Goal: Use online tool/utility: Utilize a website feature to perform a specific function

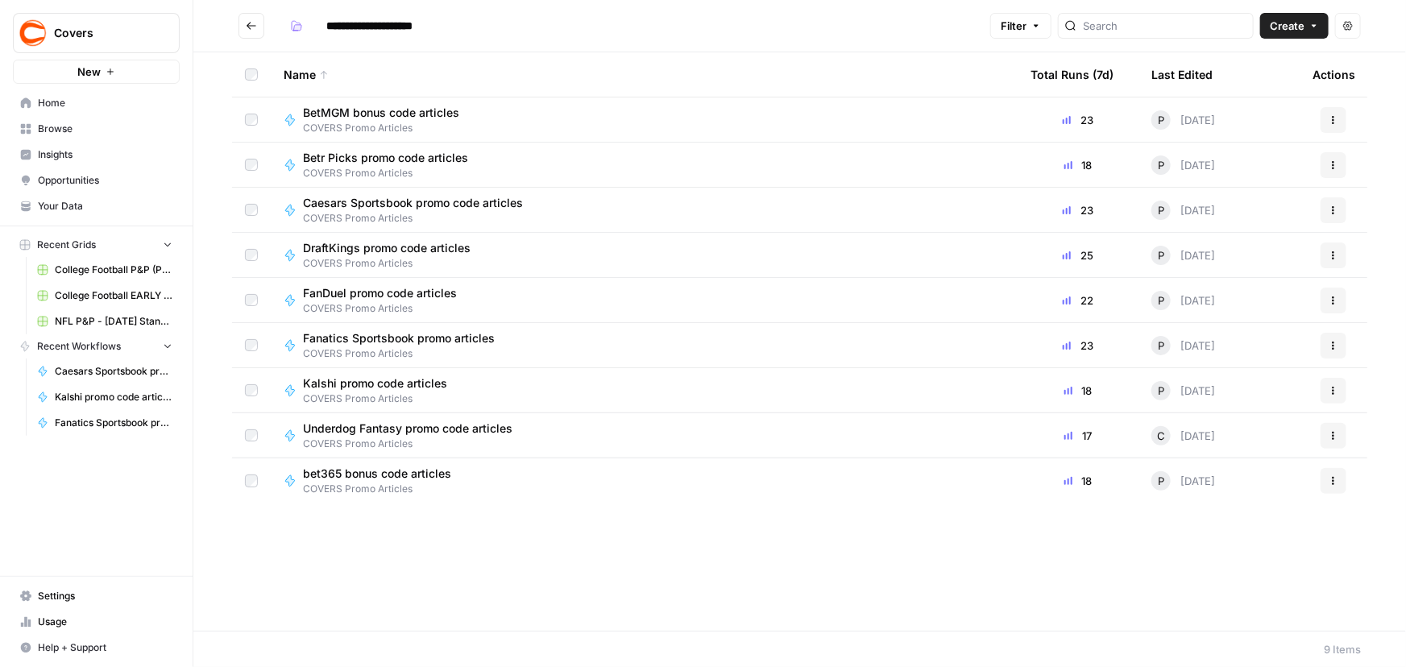
click at [351, 250] on span "DraftKings promo code articles" at bounding box center [387, 248] width 168 height 16
click at [335, 302] on span "COVERS Promo Articles" at bounding box center [386, 308] width 167 height 15
click at [346, 473] on span "bet365 bonus code articles" at bounding box center [377, 474] width 148 height 16
click at [350, 115] on span "BetMGM bonus code articles" at bounding box center [381, 113] width 156 height 16
click at [356, 215] on span "COVERS Promo Articles" at bounding box center [419, 218] width 233 height 15
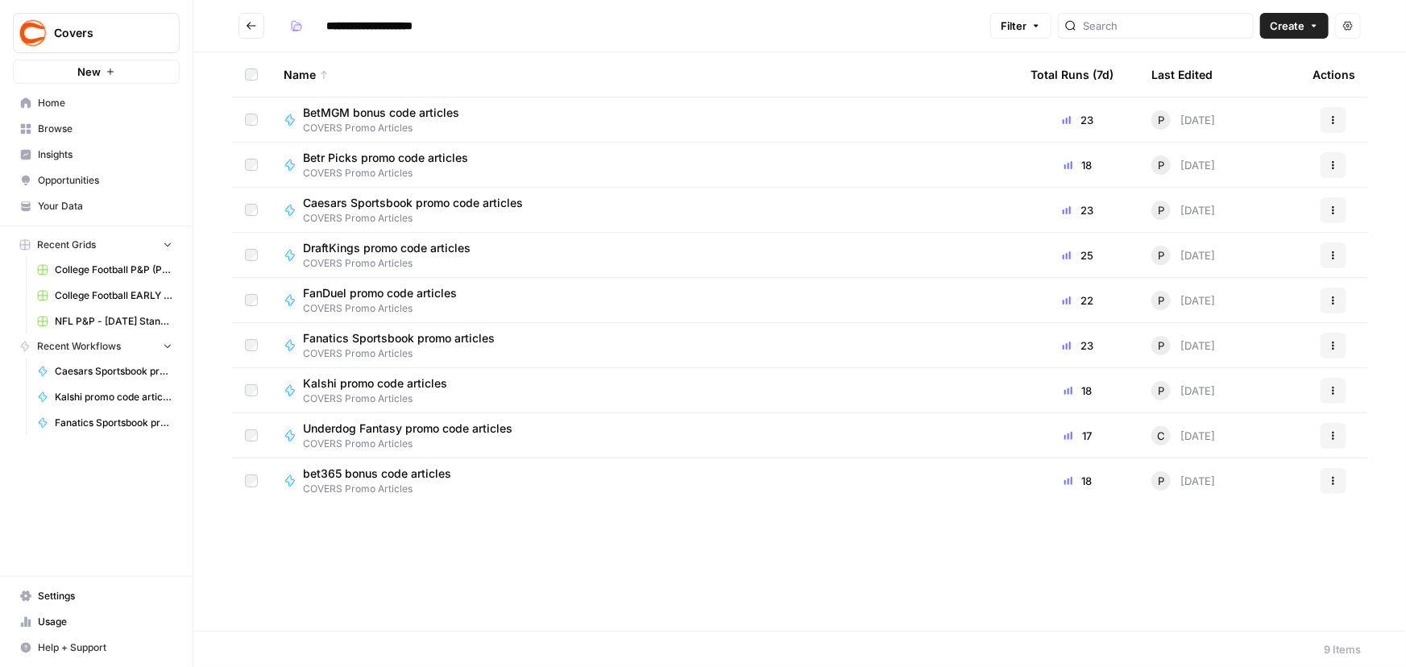
click at [359, 345] on span "Fanatics Sportsbook promo articles" at bounding box center [399, 338] width 192 height 16
click at [358, 434] on div "Underdog Fantasy promo code articles COVERS Promo Articles" at bounding box center [414, 436] width 222 height 31
click at [363, 384] on span "Kalshi promo code articles" at bounding box center [375, 383] width 144 height 16
click at [358, 153] on span "Betr Picks promo code articles" at bounding box center [385, 158] width 165 height 16
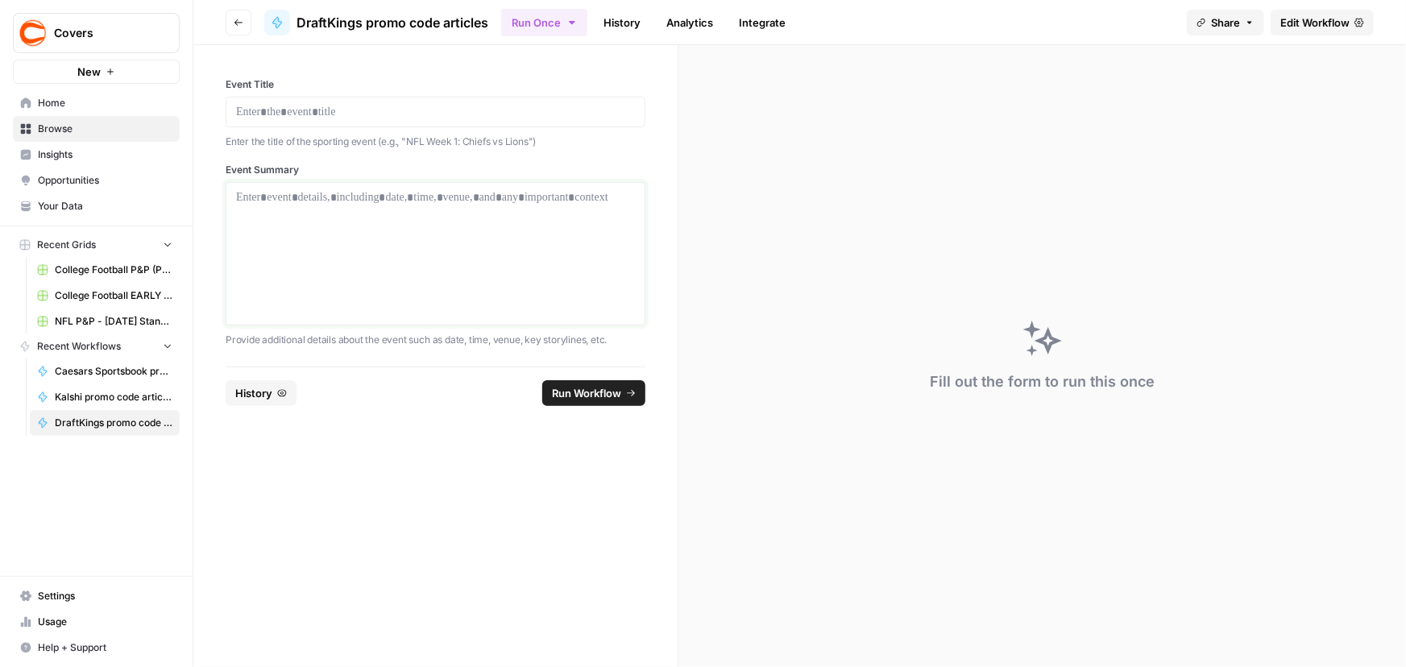
click at [362, 230] on div at bounding box center [435, 253] width 399 height 129
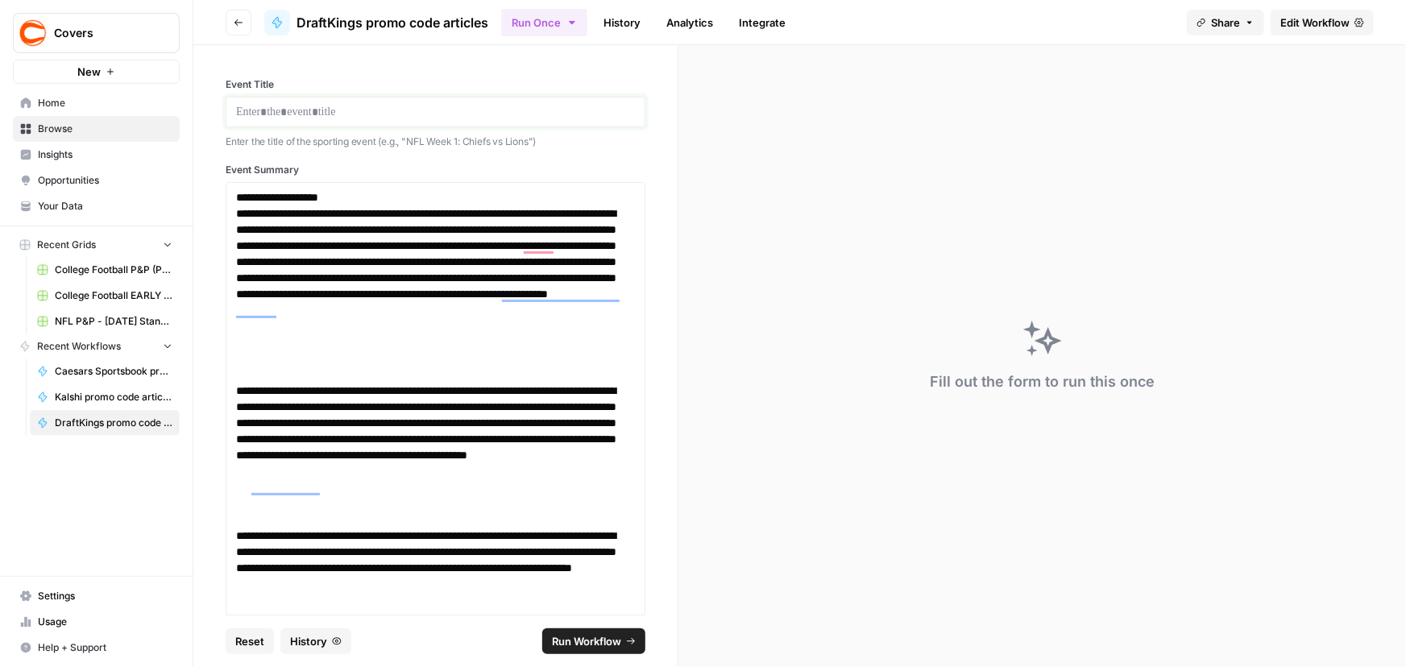
click at [422, 113] on p at bounding box center [435, 112] width 399 height 16
click at [560, 640] on span "Run Workflow" at bounding box center [586, 641] width 69 height 16
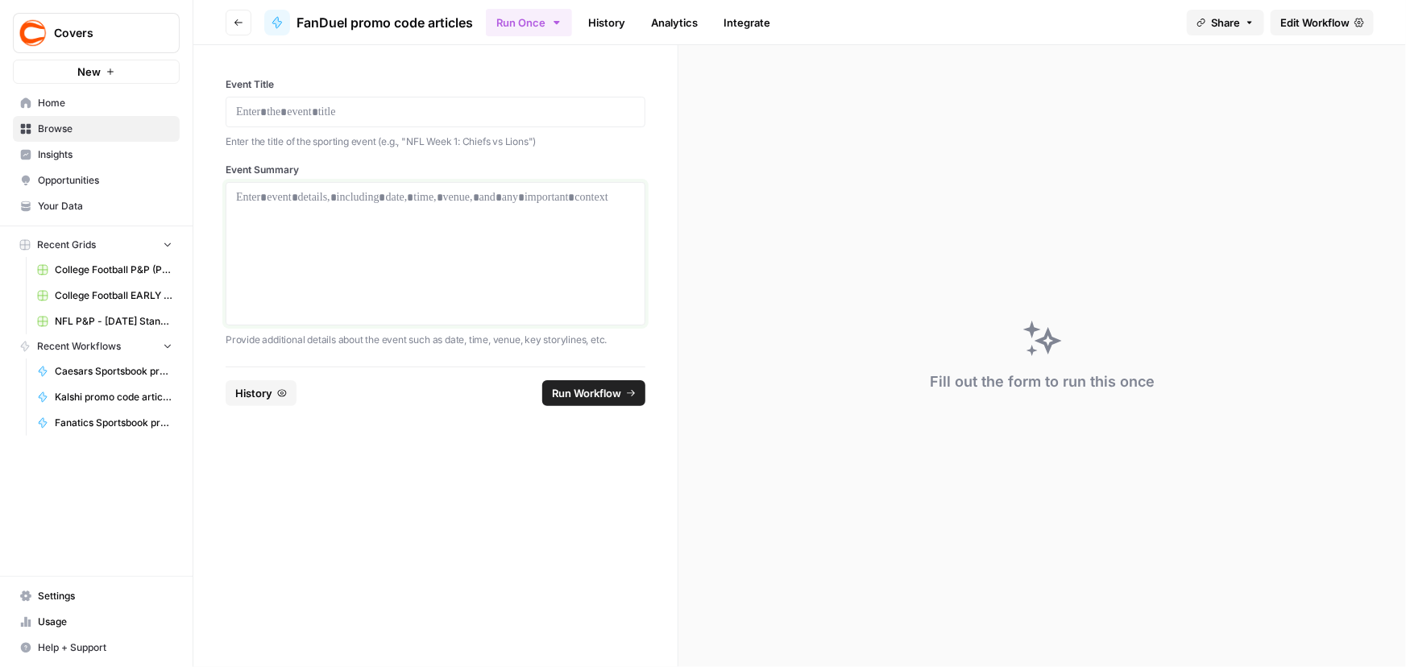
click at [424, 258] on div at bounding box center [435, 253] width 399 height 129
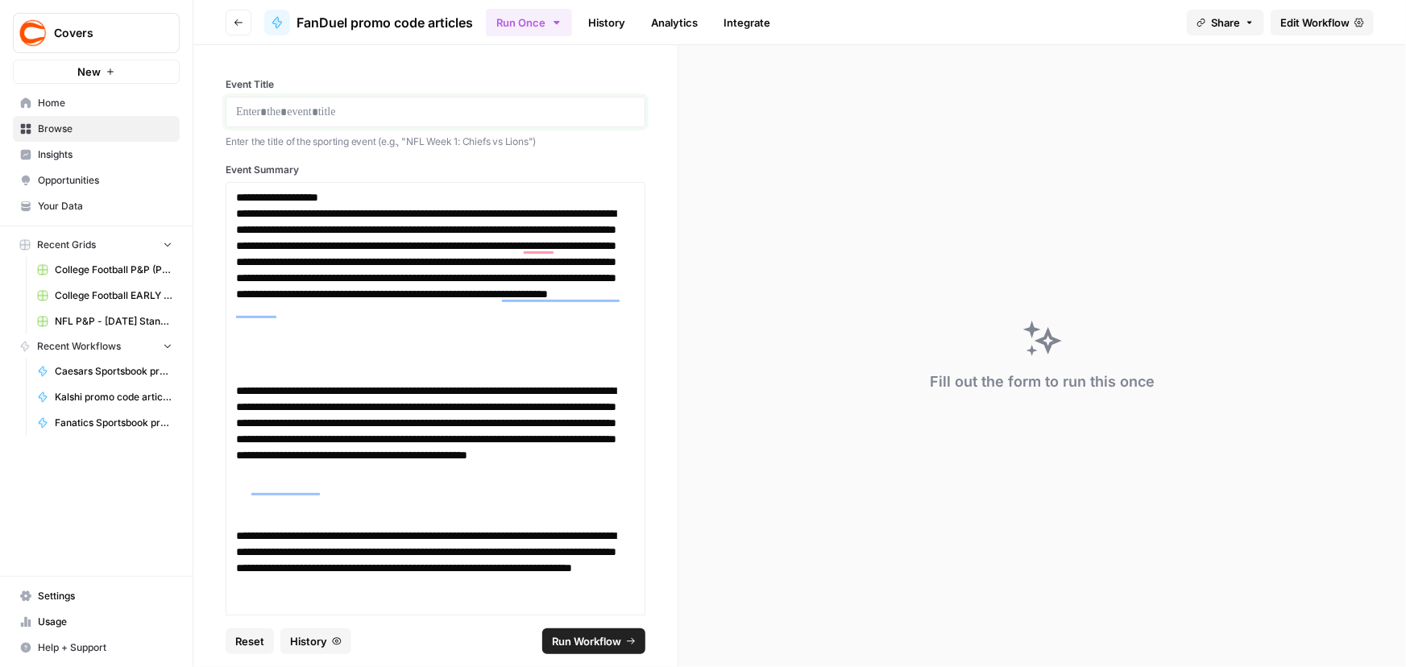
click at [431, 104] on p at bounding box center [435, 112] width 399 height 16
click at [561, 650] on button "Run Workflow" at bounding box center [593, 642] width 103 height 26
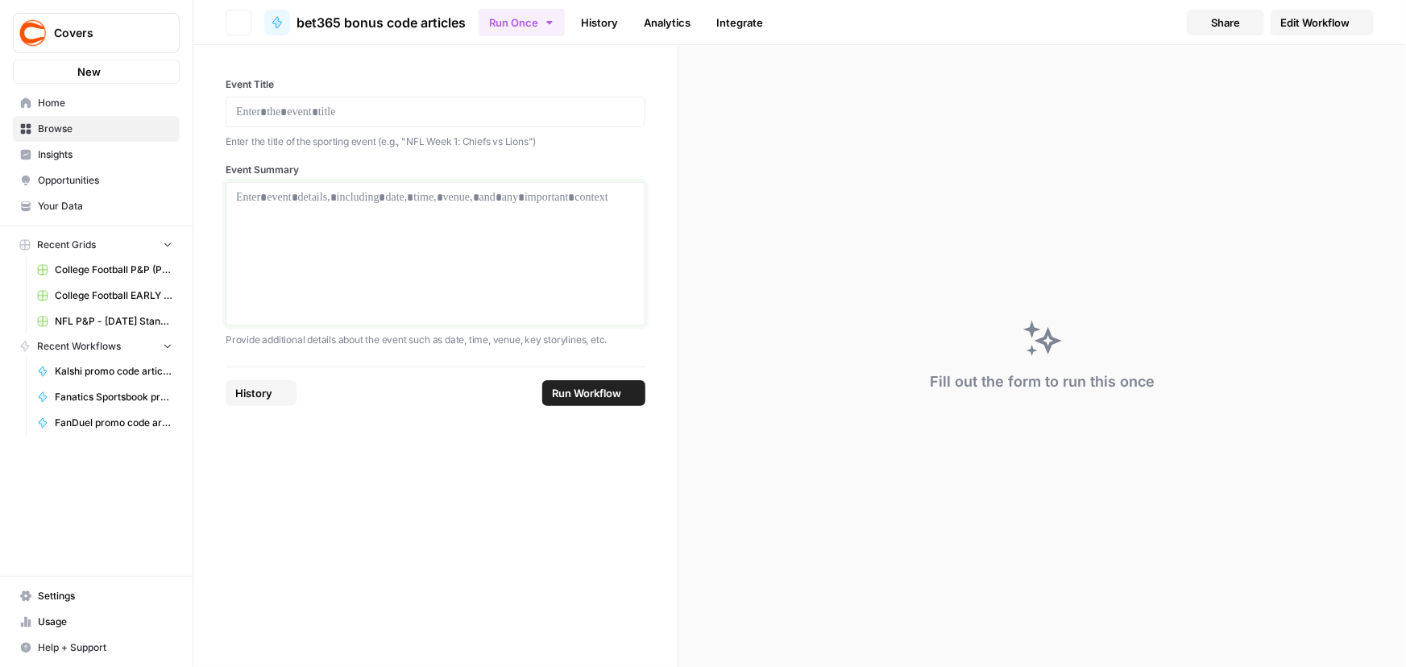
click at [483, 273] on div at bounding box center [435, 253] width 399 height 129
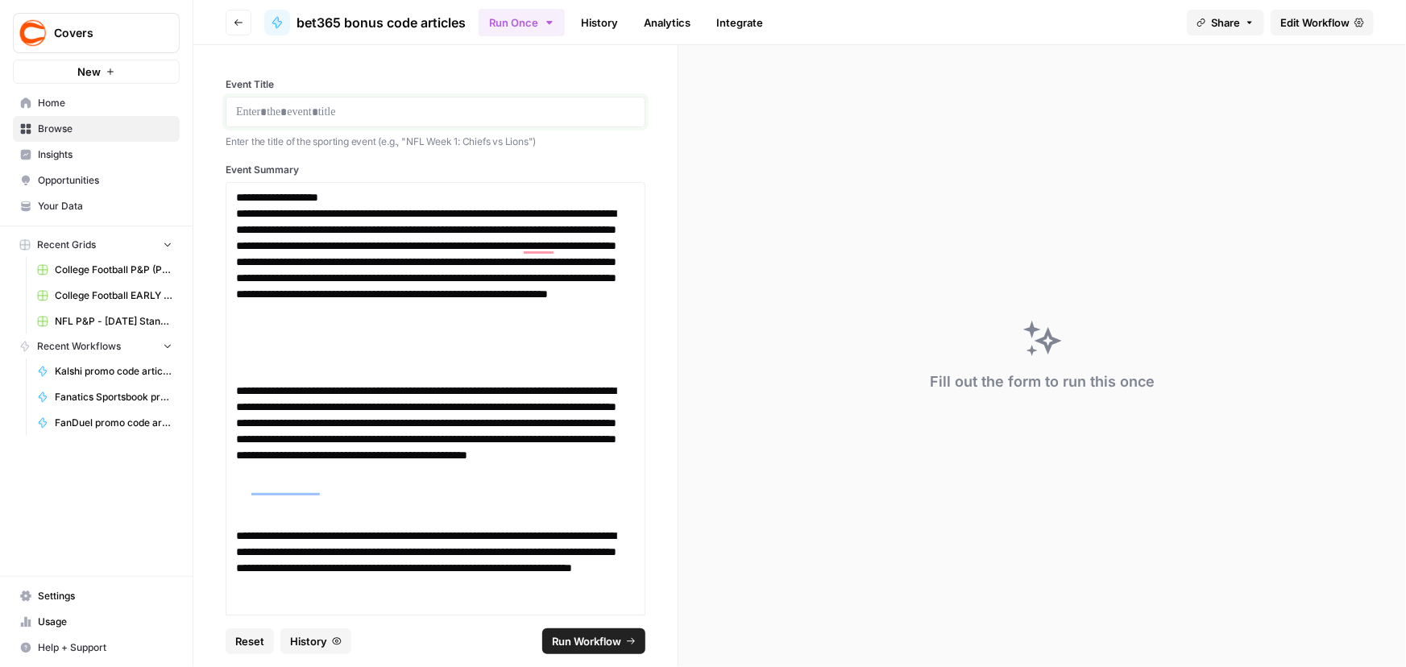
click at [367, 114] on p at bounding box center [435, 112] width 399 height 16
click at [604, 648] on span "Run Workflow" at bounding box center [586, 641] width 69 height 16
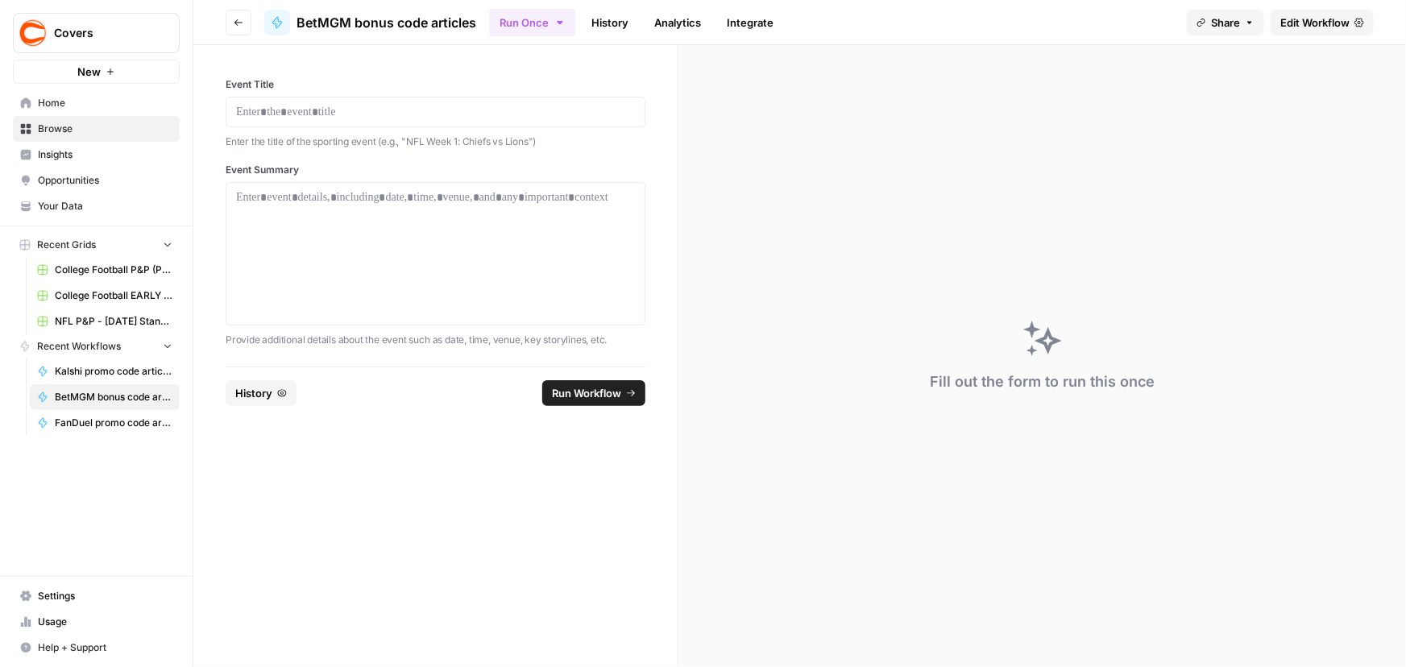
click at [442, 185] on div at bounding box center [436, 253] width 420 height 143
click at [434, 201] on p at bounding box center [435, 197] width 399 height 16
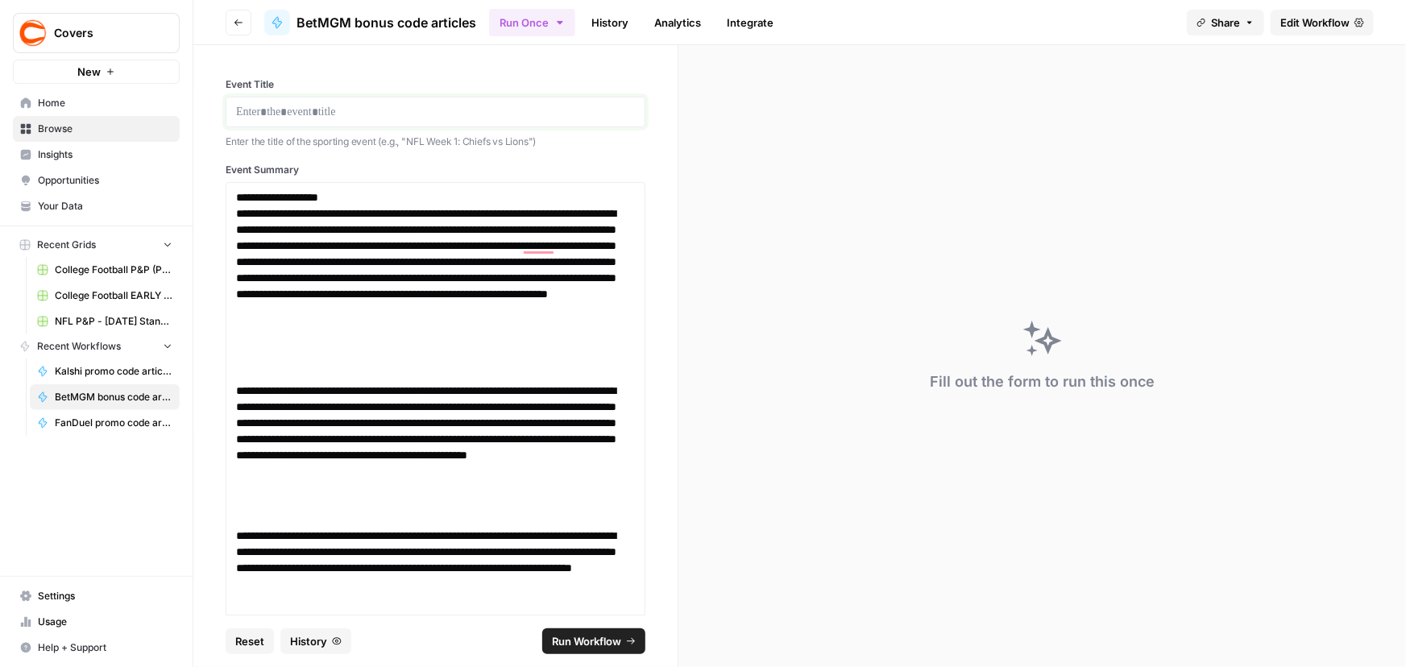
click at [384, 104] on p at bounding box center [435, 112] width 399 height 16
click at [601, 651] on button "Run Workflow" at bounding box center [593, 642] width 103 height 26
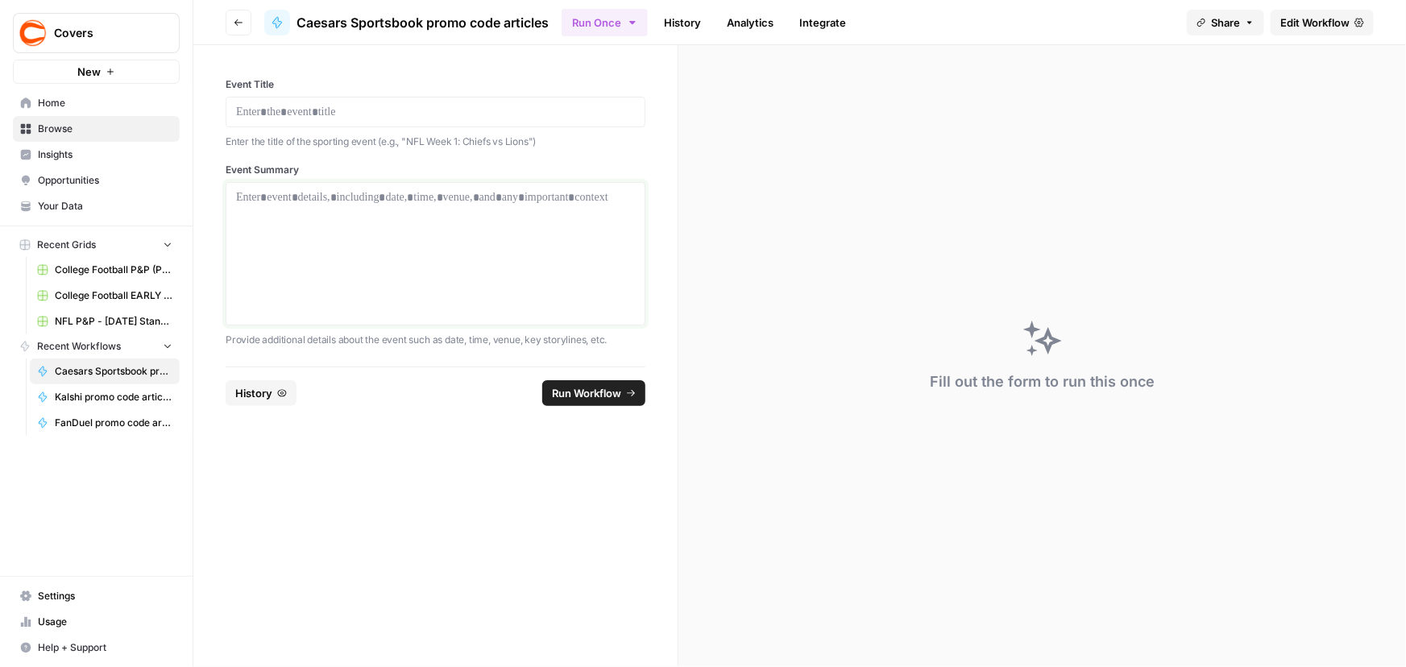
click at [557, 211] on div at bounding box center [435, 253] width 399 height 129
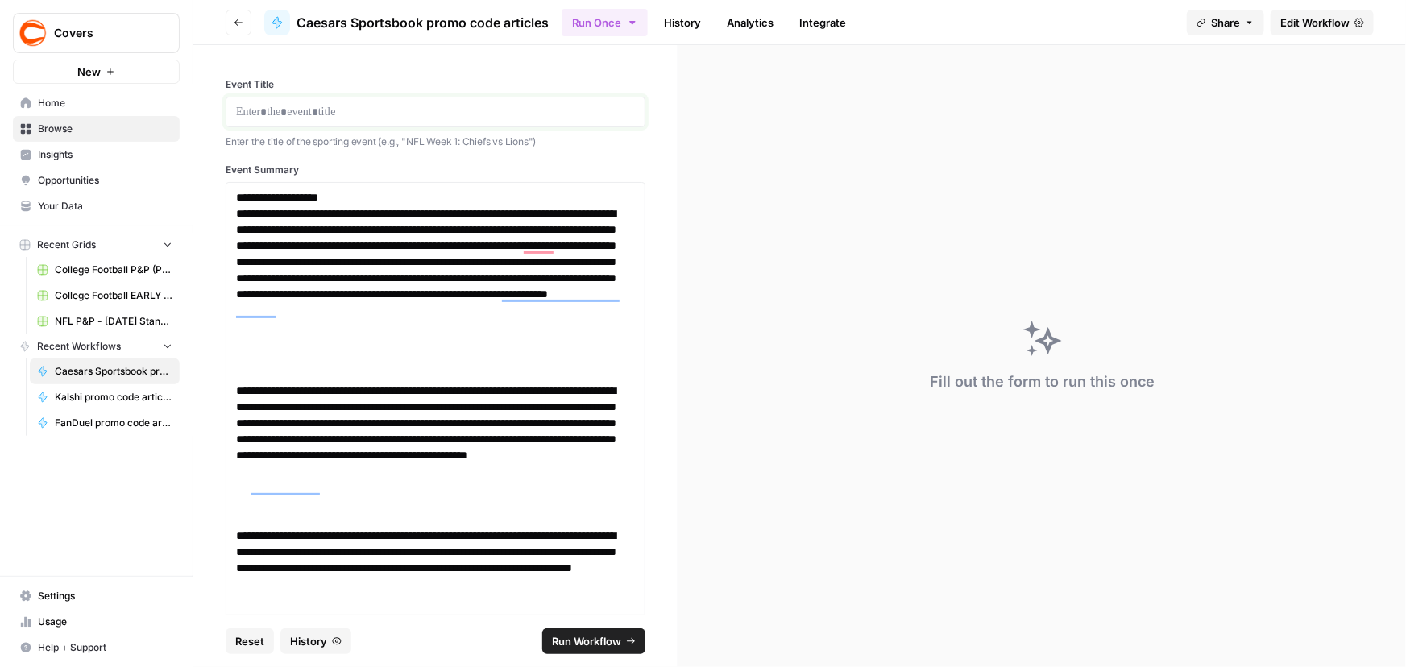
click at [372, 113] on p at bounding box center [435, 112] width 399 height 16
click at [594, 633] on span "Run Workflow" at bounding box center [586, 641] width 69 height 16
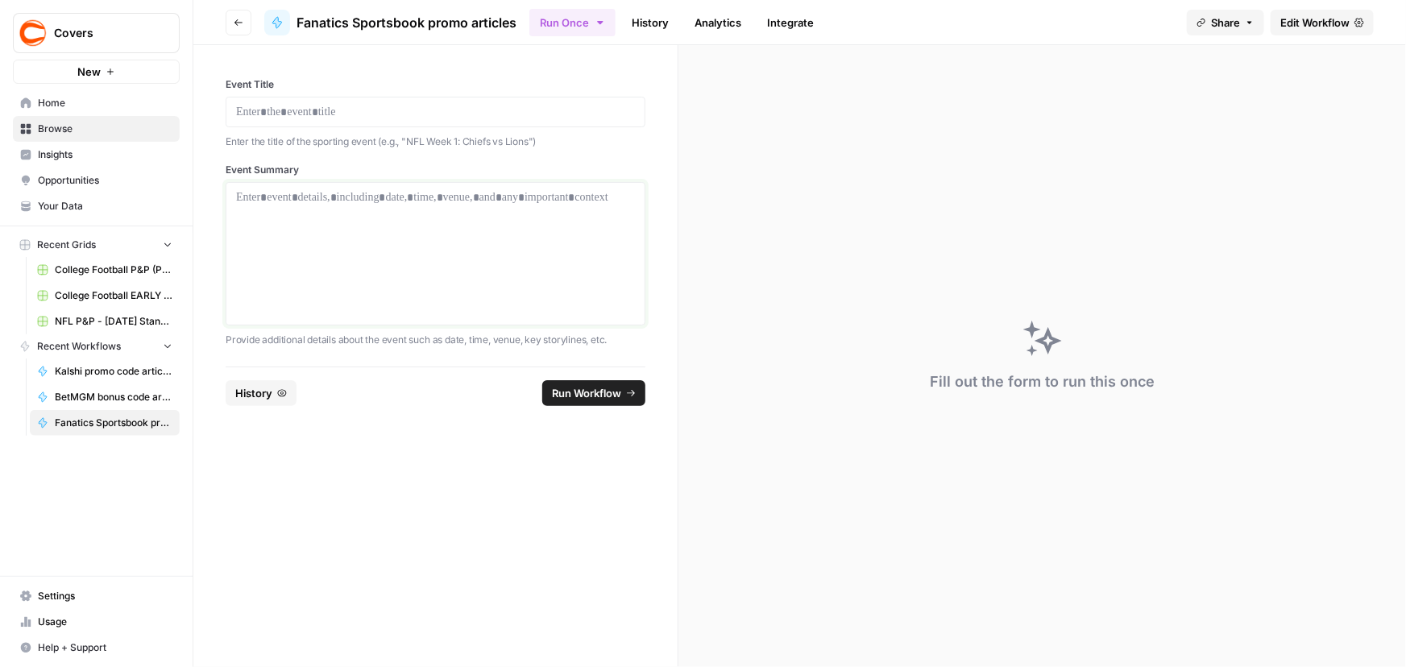
click at [501, 222] on div at bounding box center [435, 253] width 399 height 129
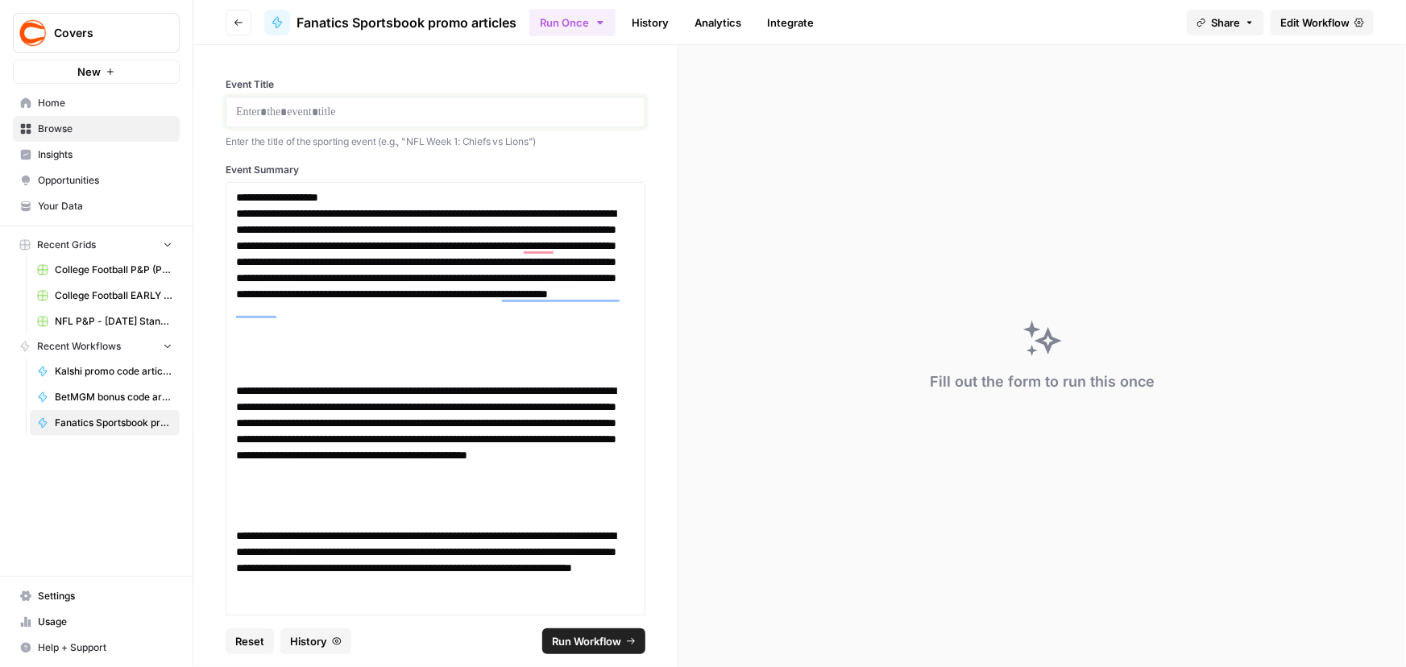
click at [392, 108] on p at bounding box center [435, 112] width 399 height 16
click at [584, 642] on span "Run Workflow" at bounding box center [586, 641] width 69 height 16
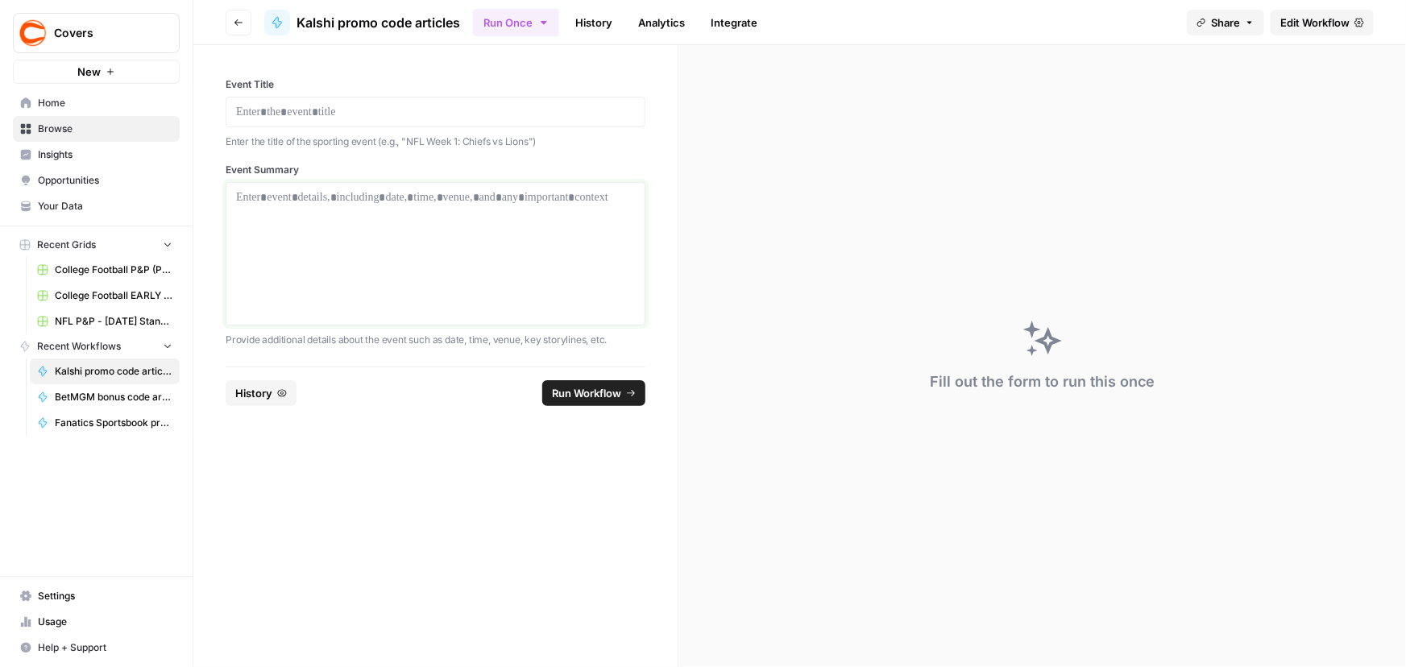
click at [382, 232] on div at bounding box center [435, 253] width 399 height 129
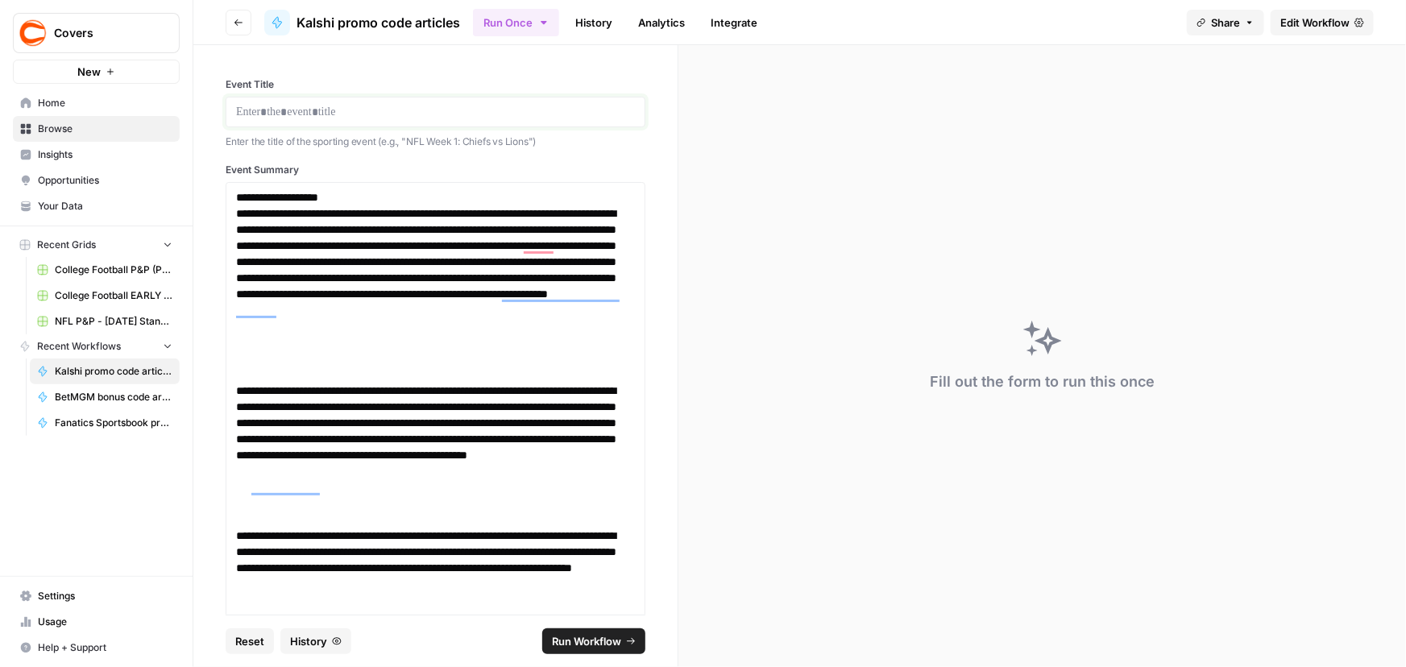
click at [483, 104] on p at bounding box center [435, 112] width 399 height 16
drag, startPoint x: 590, startPoint y: 630, endPoint x: 609, endPoint y: 613, distance: 25.7
click at [591, 630] on button "Run Workflow" at bounding box center [593, 642] width 103 height 26
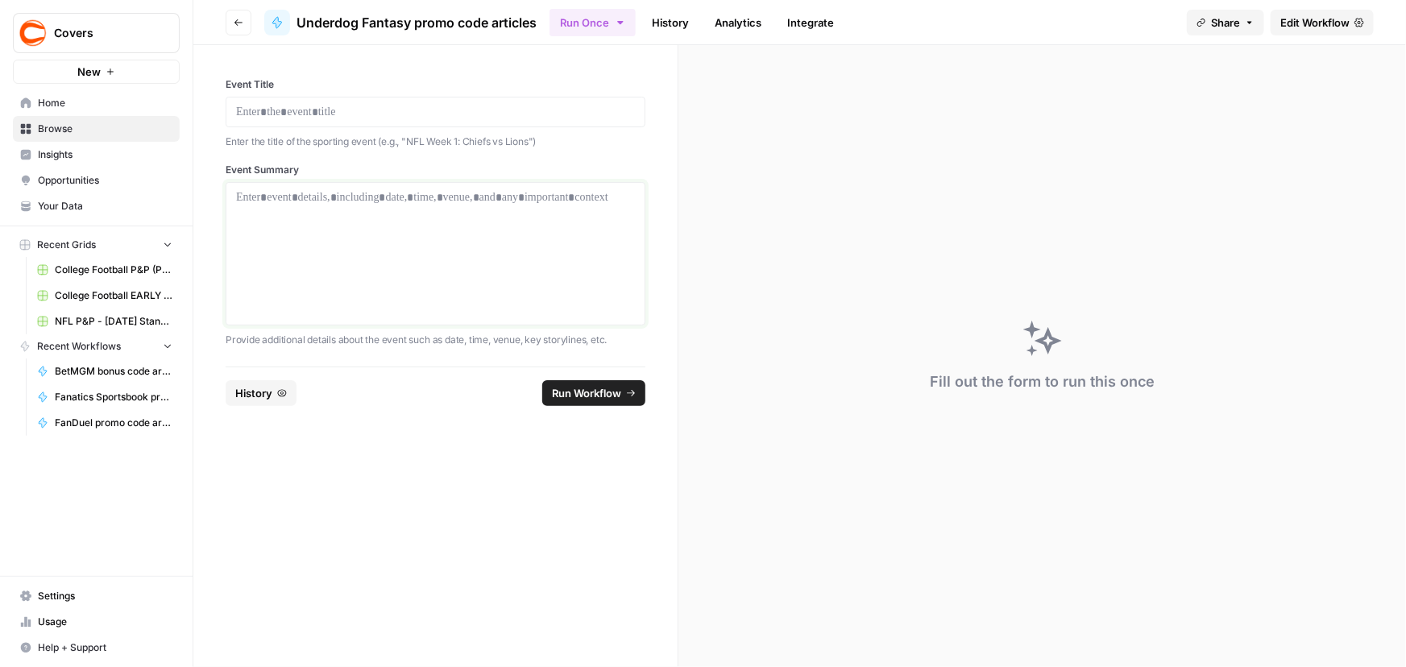
drag, startPoint x: 376, startPoint y: 255, endPoint x: 667, endPoint y: 31, distance: 366.6
click at [376, 255] on div at bounding box center [435, 253] width 399 height 129
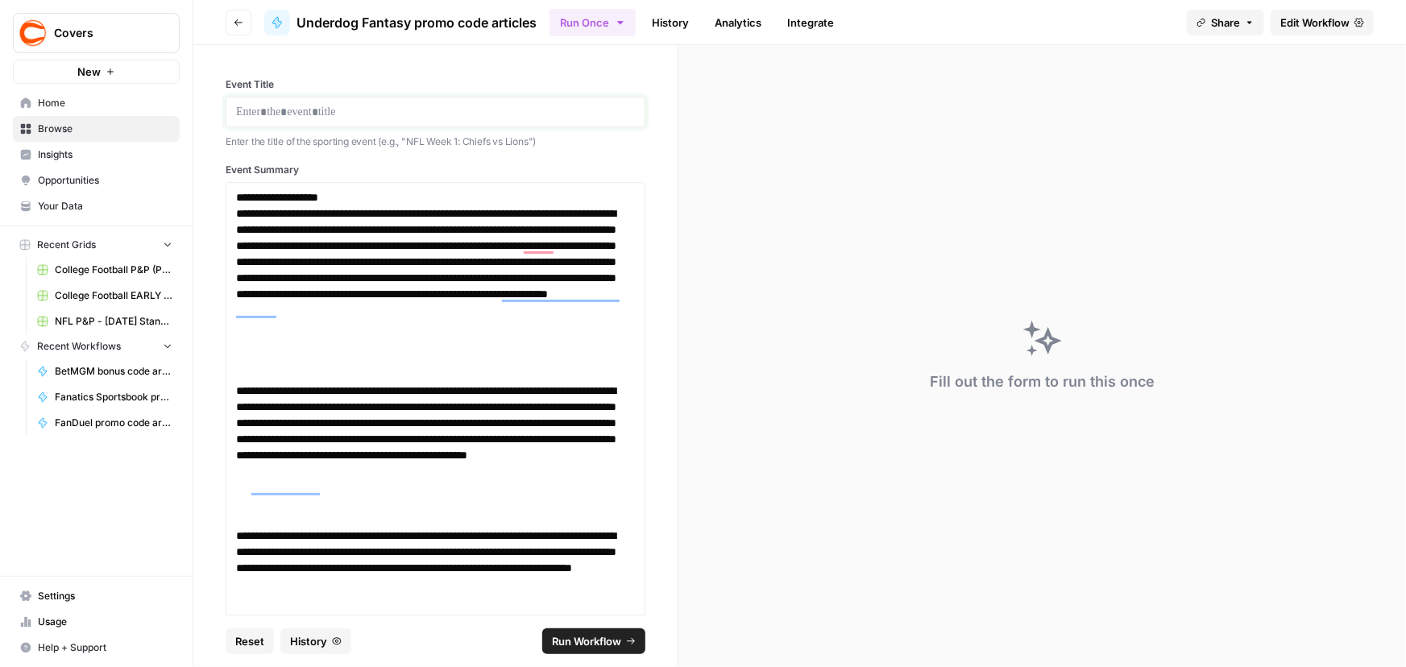
click at [457, 113] on p at bounding box center [435, 112] width 399 height 16
click at [611, 645] on span "Run Workflow" at bounding box center [586, 641] width 69 height 16
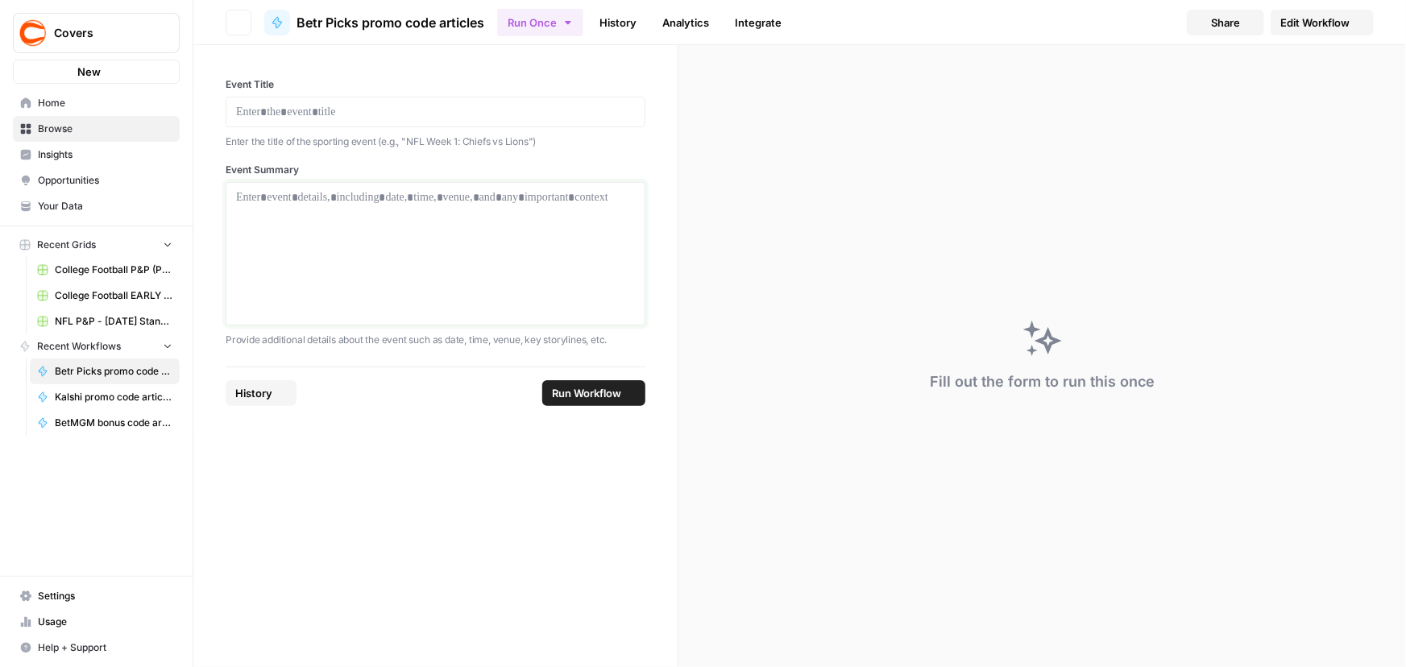
click at [392, 209] on div at bounding box center [435, 253] width 399 height 129
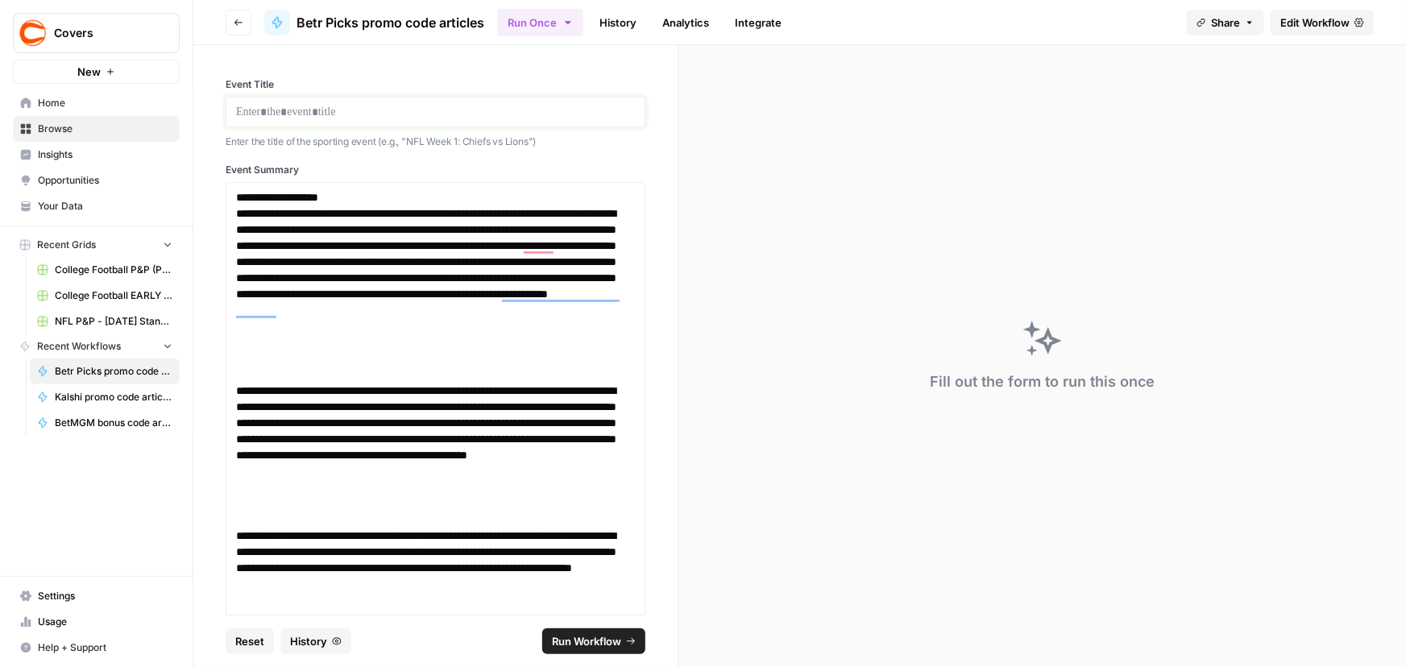
click at [346, 109] on p at bounding box center [435, 112] width 399 height 16
paste div
click at [310, 108] on p "**********" at bounding box center [430, 112] width 388 height 16
click at [596, 645] on span "Run Workflow" at bounding box center [586, 641] width 69 height 16
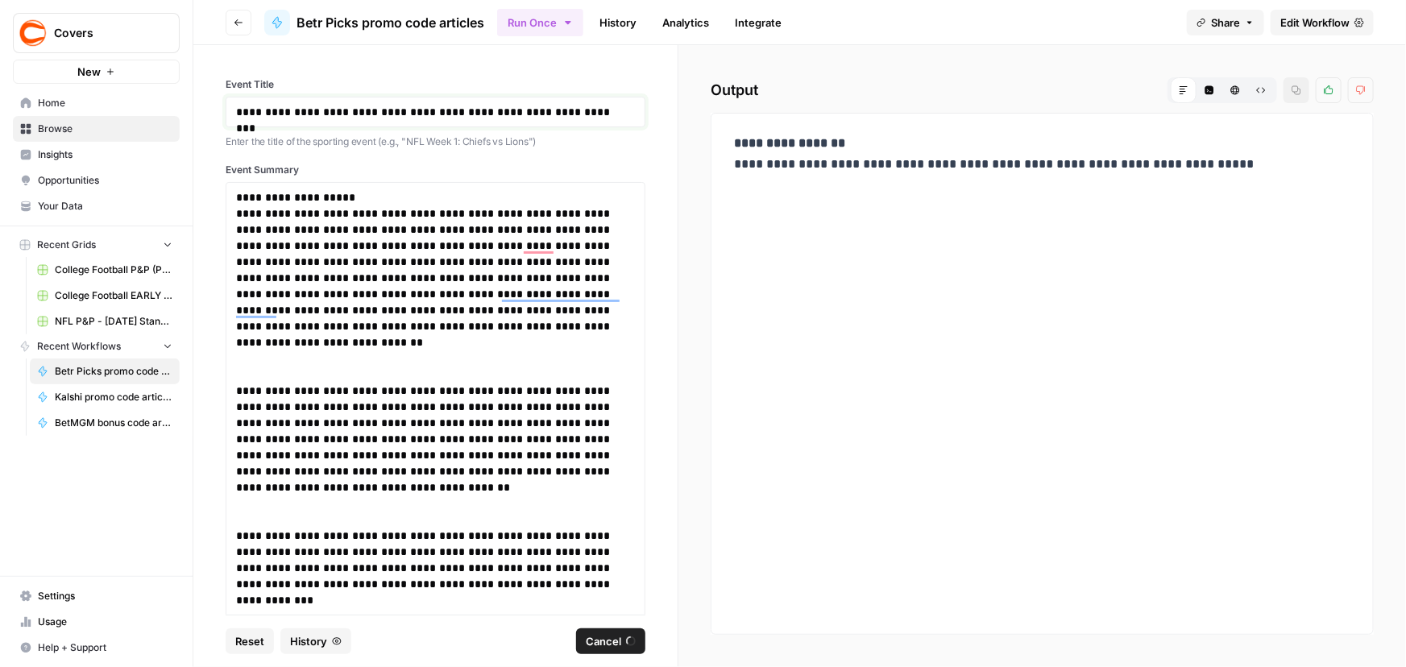
click at [508, 115] on p "**********" at bounding box center [430, 112] width 388 height 16
